Goal: Task Accomplishment & Management: Complete application form

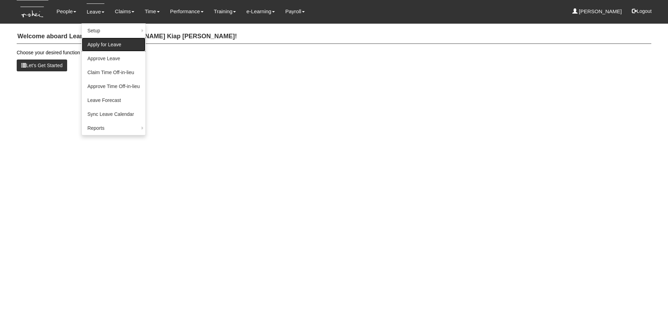
click at [100, 43] on link "Apply for Leave" at bounding box center [114, 45] width 64 height 14
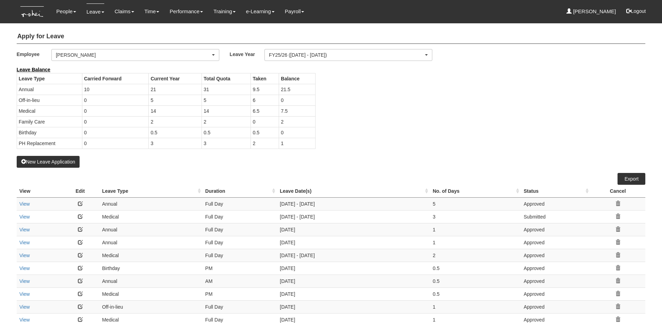
select select "50"
click at [113, 54] on div "[PERSON_NAME]" at bounding box center [133, 54] width 155 height 7
type input "eve"
select select "924f1b2e-1f52-4a5a-a524-af1f71412b99"
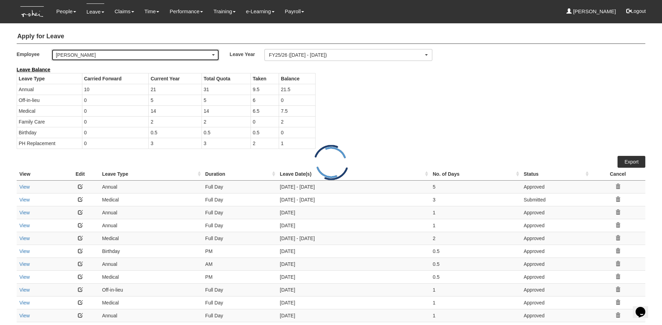
select select "50"
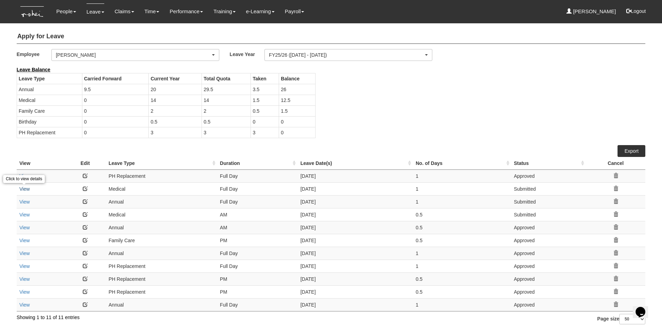
click at [25, 188] on link "View" at bounding box center [24, 189] width 10 height 6
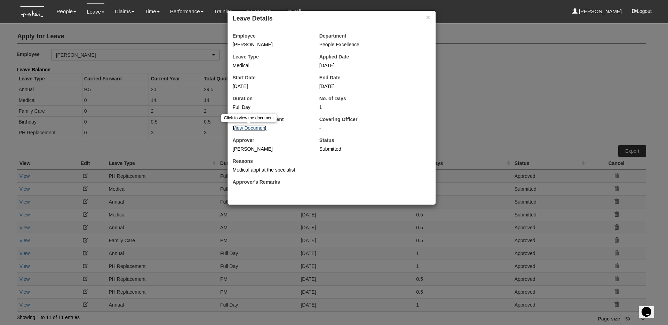
click at [251, 125] on link "View Document" at bounding box center [250, 128] width 34 height 6
click at [426, 17] on button "×" at bounding box center [428, 17] width 4 height 7
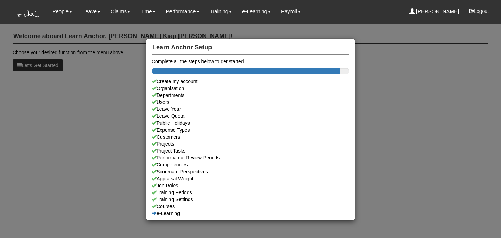
click at [96, 32] on div "Learn Anchor Setup Complete all the steps below to get started Create my accoun…" at bounding box center [250, 119] width 501 height 238
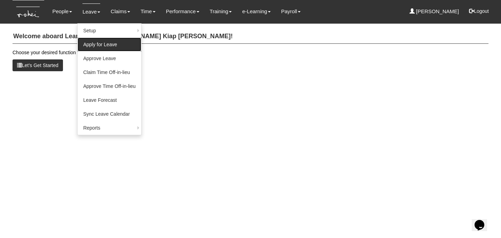
click at [98, 46] on link "Apply for Leave" at bounding box center [110, 45] width 64 height 14
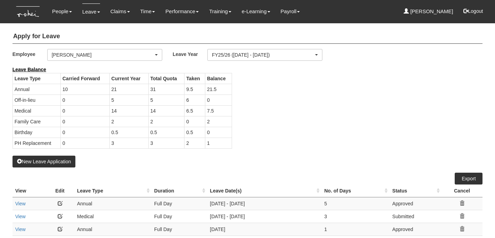
select select "50"
click at [120, 55] on div "[PERSON_NAME]" at bounding box center [103, 54] width 102 height 7
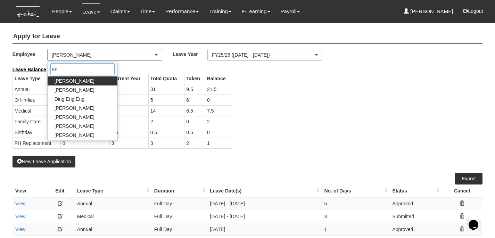
type input "eng"
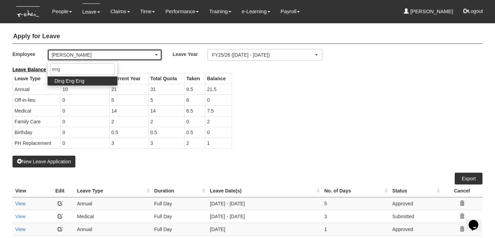
select select "f1bfbe5d-d482-4f06-a1bc-baaa1da31b7a"
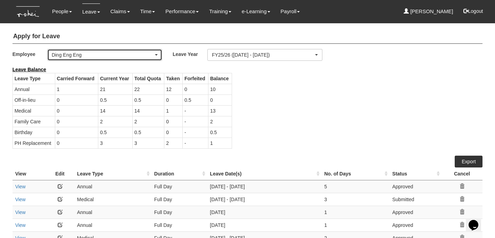
select select "50"
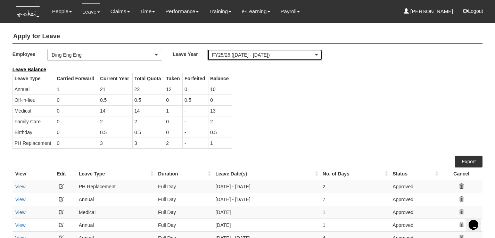
click at [243, 55] on div "FY25/26 ([DATE] - [DATE])" at bounding box center [263, 54] width 102 height 7
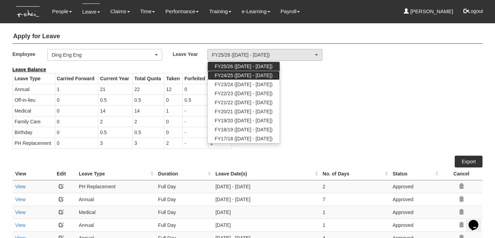
click at [241, 74] on span "FY24/25 ([DATE] - [DATE])" at bounding box center [244, 75] width 58 height 7
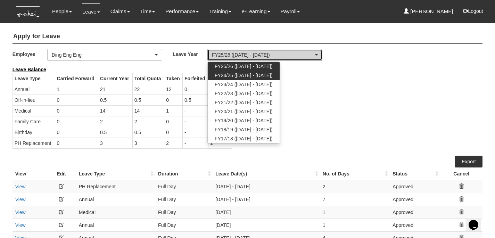
select select "71"
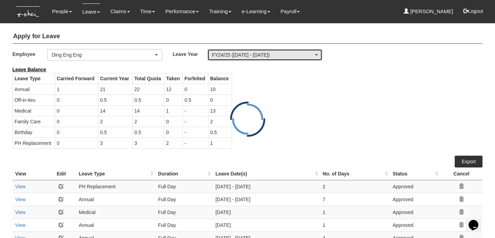
select select "50"
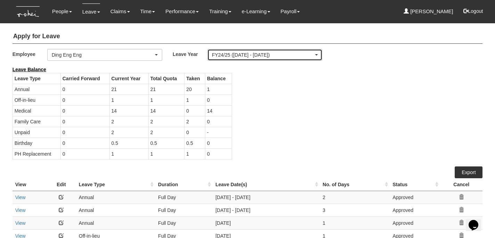
click at [252, 51] on div "FY24/25 ([DATE] - [DATE])" at bounding box center [263, 54] width 102 height 7
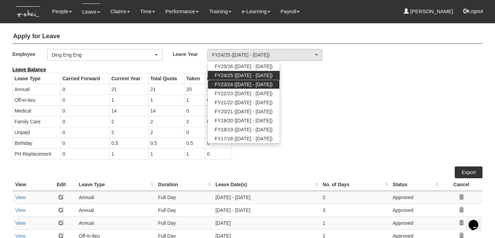
click at [244, 85] on span "FY23/24 ([DATE] - [DATE])" at bounding box center [244, 84] width 58 height 7
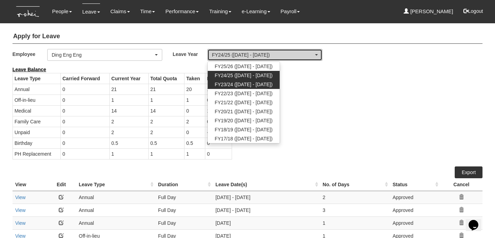
select select "65"
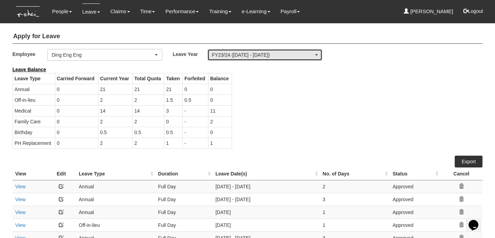
select select "50"
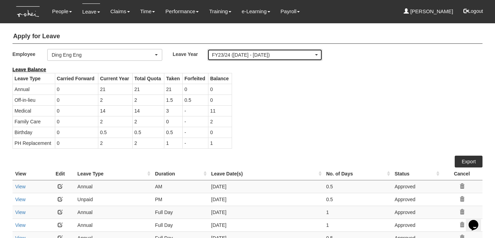
click at [253, 57] on div "FY23/24 ([DATE] - [DATE])" at bounding box center [263, 54] width 102 height 7
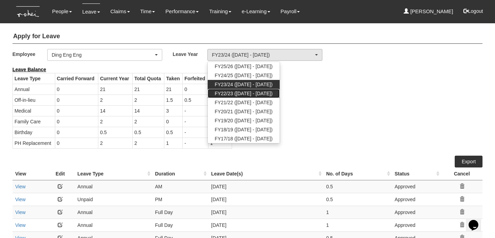
click at [246, 93] on span "FY22/23 ([DATE] - [DATE])" at bounding box center [244, 93] width 58 height 7
select select "63"
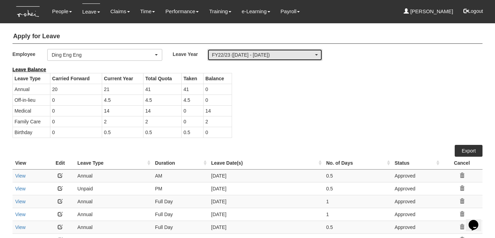
select select "50"
